Goal: Transaction & Acquisition: Download file/media

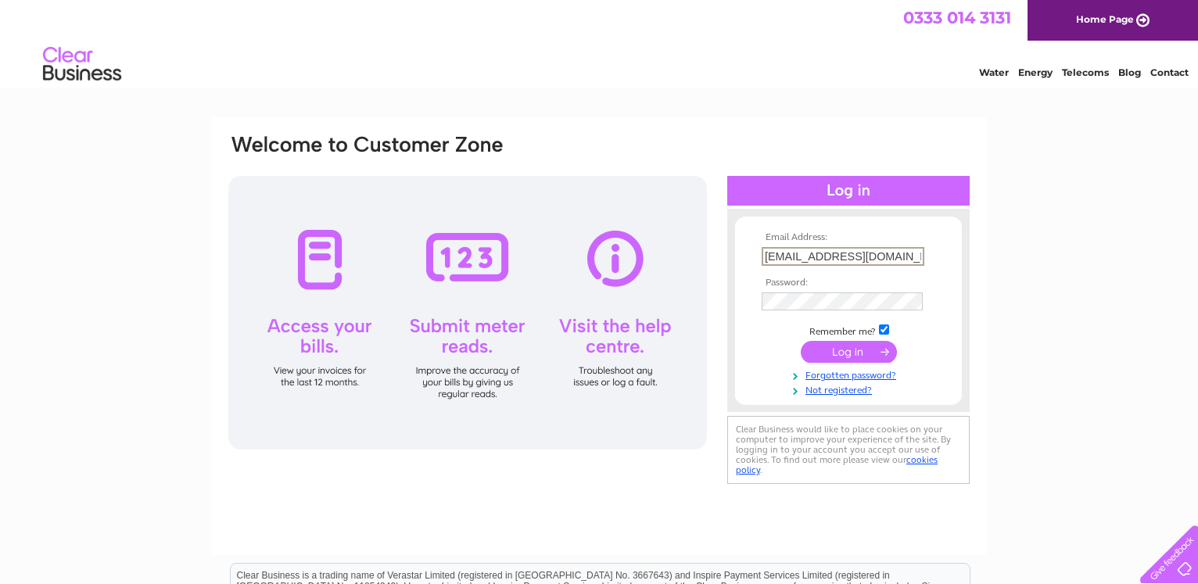
type input "nayosha123@yahoo.co.uk"
click at [849, 358] on input "submit" at bounding box center [849, 350] width 96 height 22
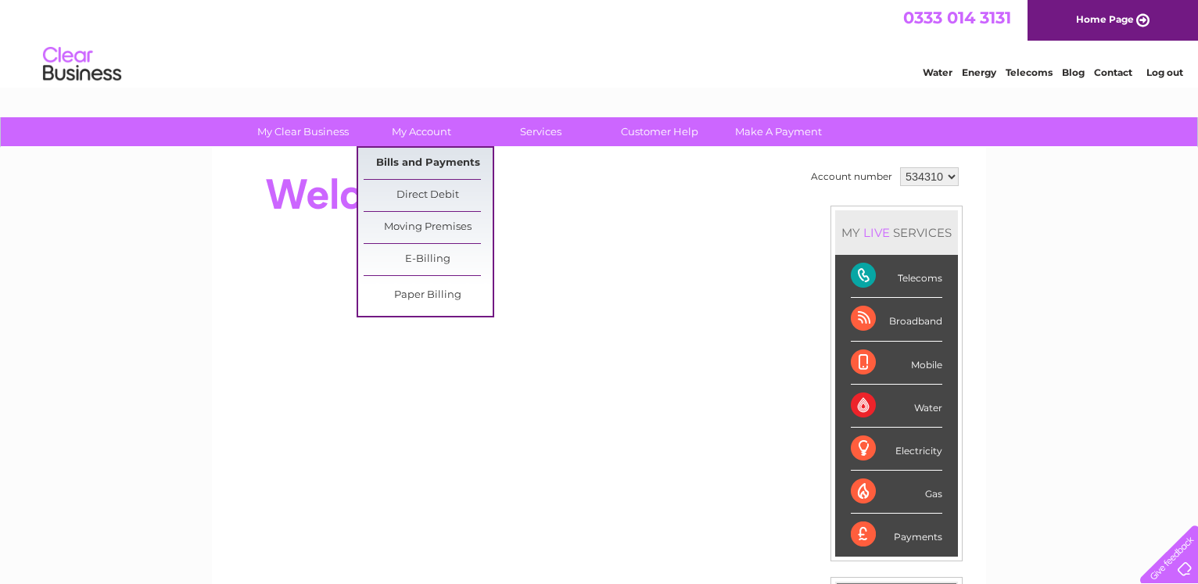
click at [411, 161] on link "Bills and Payments" at bounding box center [428, 163] width 129 height 31
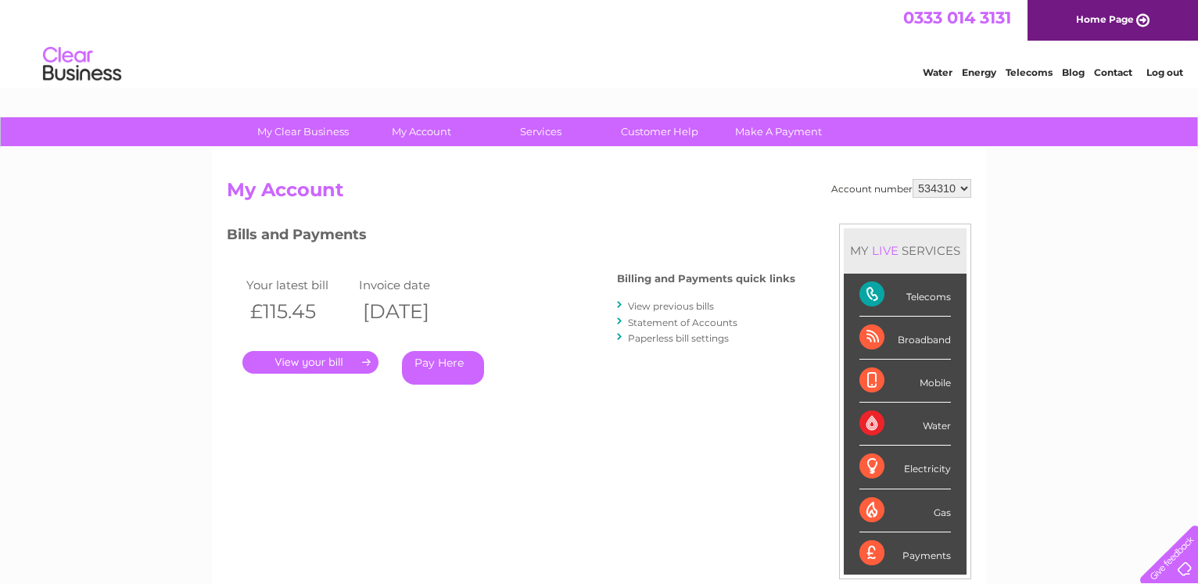
click at [652, 307] on link "View previous bills" at bounding box center [671, 306] width 86 height 12
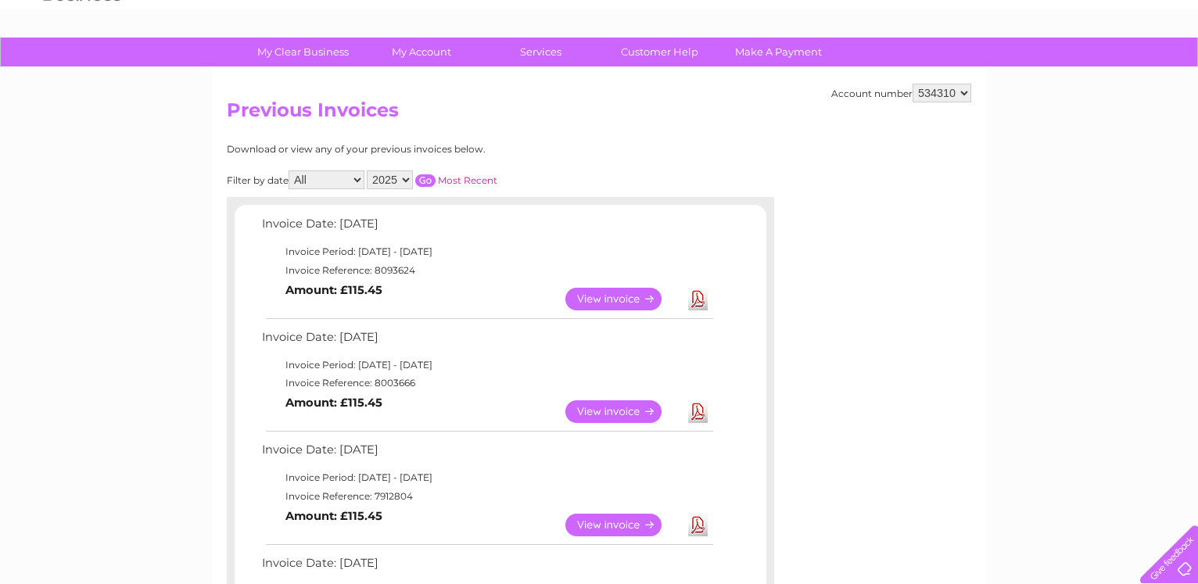
click at [628, 300] on link "View" at bounding box center [622, 299] width 115 height 23
click at [705, 296] on link "Download" at bounding box center [698, 299] width 20 height 23
click at [693, 409] on link "Download" at bounding box center [698, 411] width 20 height 23
click at [694, 522] on link "Download" at bounding box center [698, 525] width 20 height 23
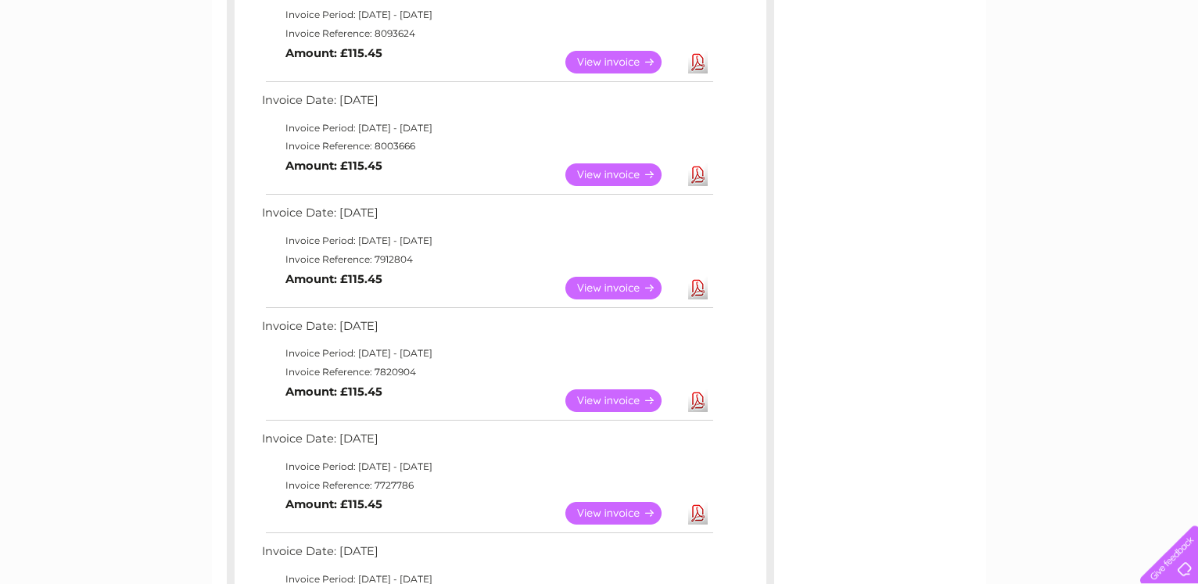
scroll to position [319, 0]
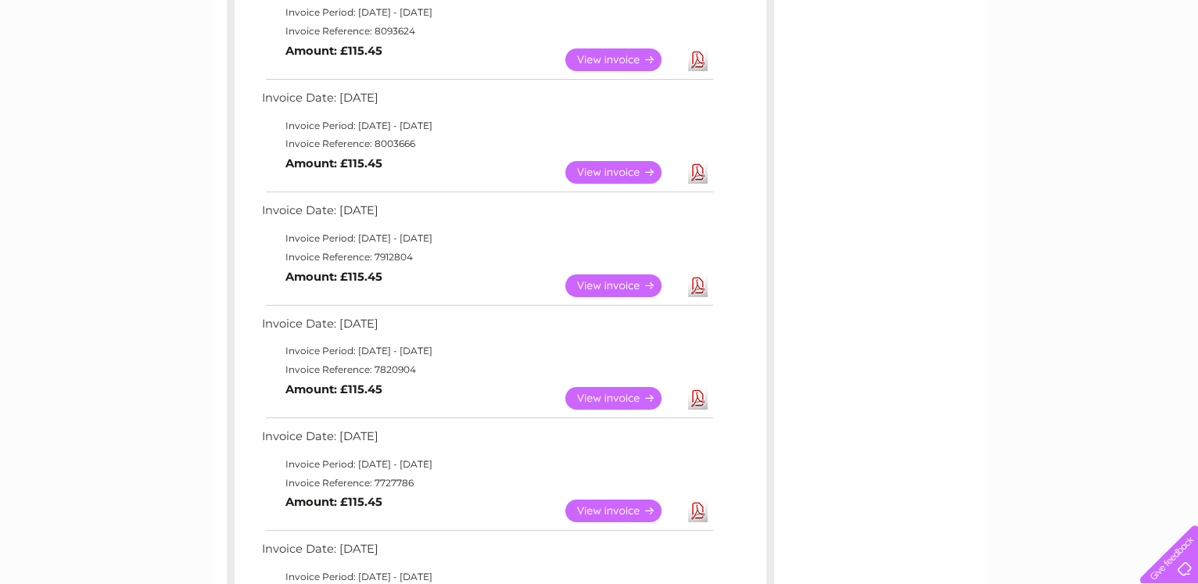
click at [699, 400] on link "Download" at bounding box center [698, 398] width 20 height 23
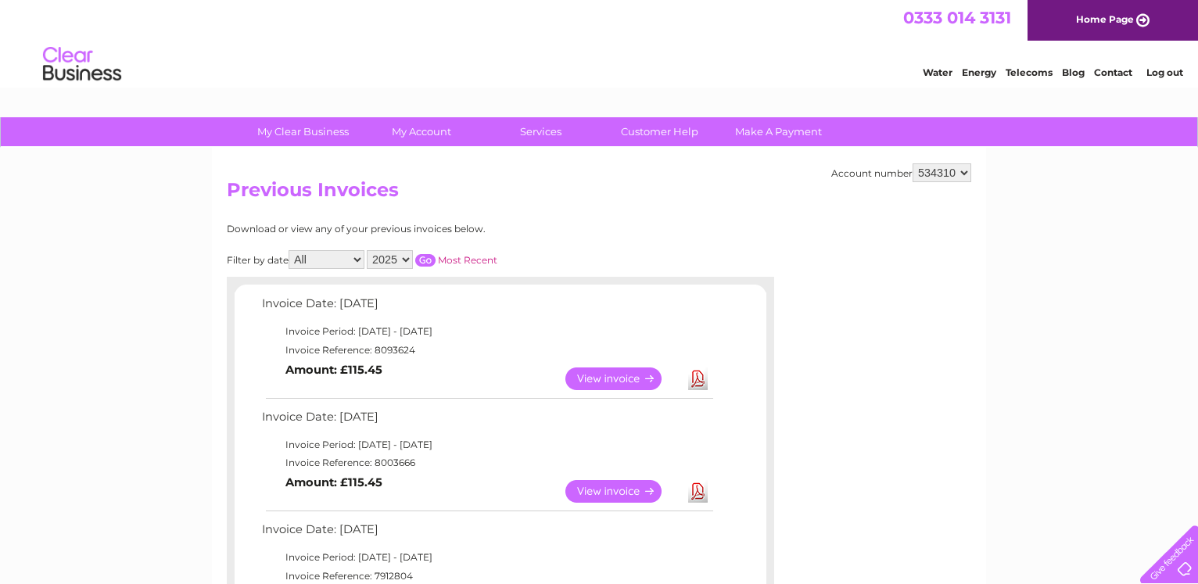
click at [1143, 20] on link "Home Page" at bounding box center [1113, 20] width 171 height 41
